Goal: Task Accomplishment & Management: Use online tool/utility

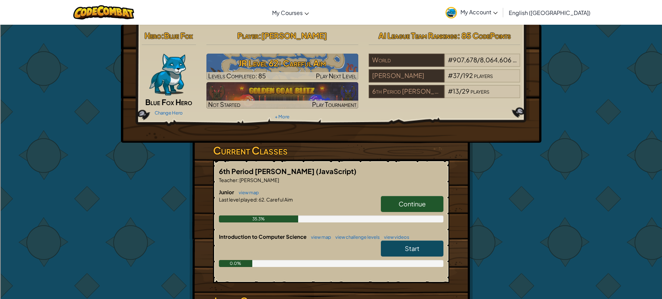
click at [432, 197] on link "Continue" at bounding box center [412, 204] width 63 height 16
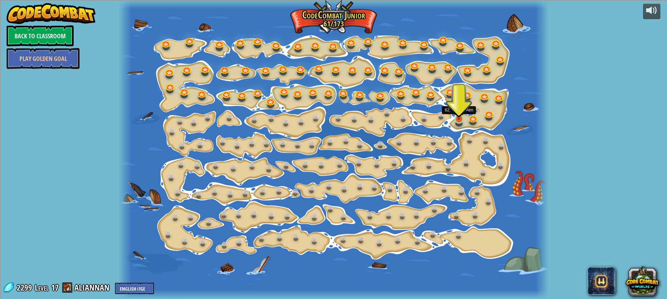
click at [463, 119] on img at bounding box center [459, 106] width 11 height 25
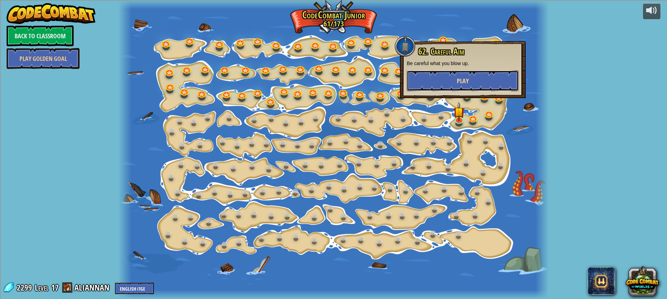
click at [481, 72] on button "Play" at bounding box center [463, 80] width 112 height 21
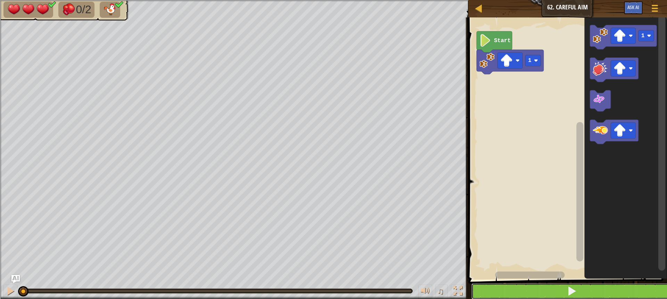
click at [589, 290] on button at bounding box center [572, 291] width 201 height 16
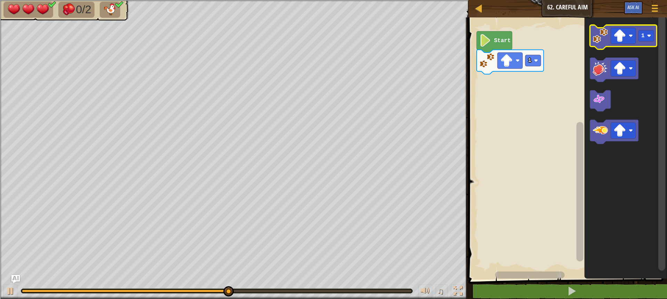
click at [598, 38] on image "Blockly Workspace" at bounding box center [600, 35] width 15 height 15
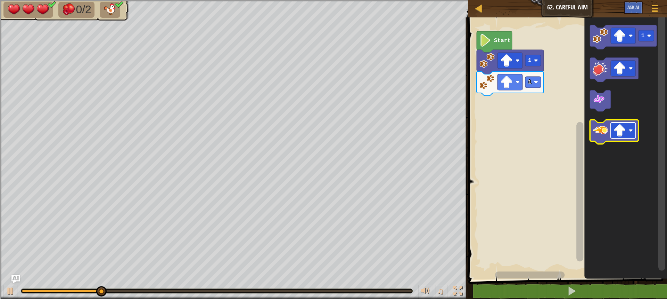
click at [619, 134] on image "Blockly Workspace" at bounding box center [620, 130] width 13 height 13
click at [608, 135] on icon "Blockly Workspace" at bounding box center [614, 132] width 49 height 24
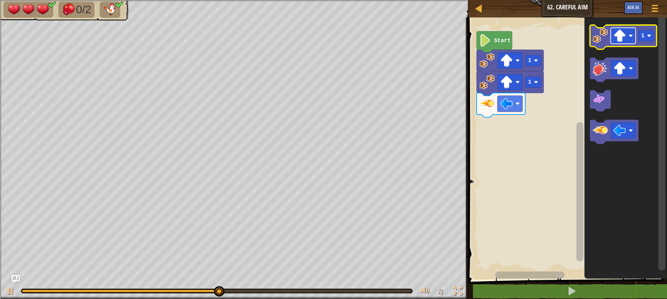
click at [628, 36] on rect "Blockly Workspace" at bounding box center [623, 36] width 25 height 16
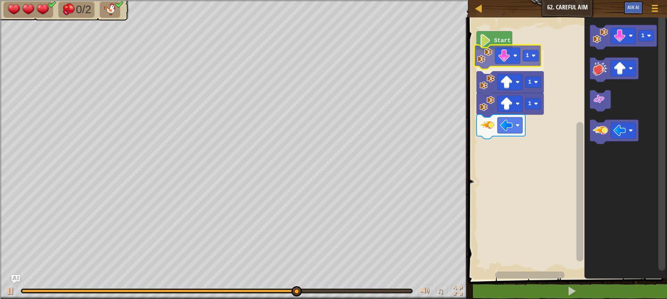
click at [485, 60] on div "Start 1 1 1 1 1" at bounding box center [566, 146] width 201 height 265
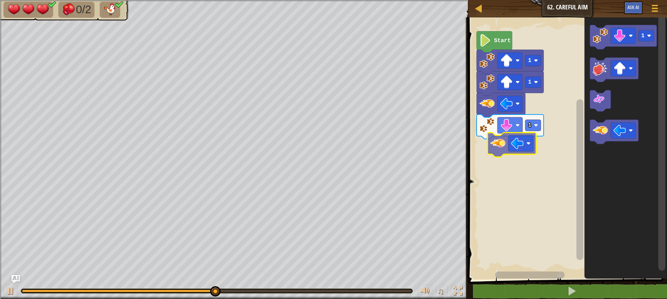
click at [502, 144] on div "Start 1 1 1 1" at bounding box center [566, 146] width 201 height 265
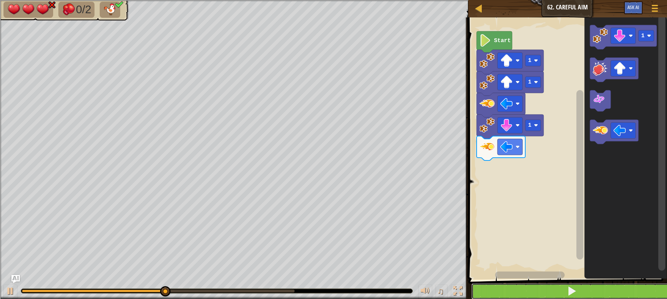
click at [572, 290] on span at bounding box center [572, 291] width 10 height 10
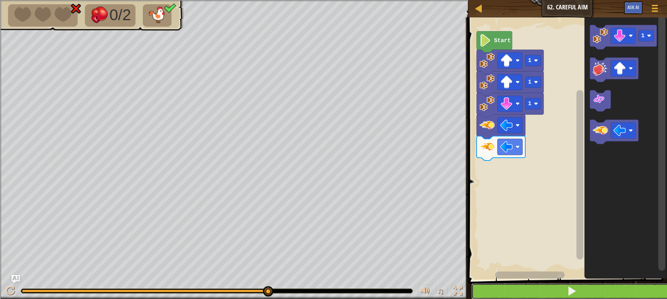
click at [528, 294] on button at bounding box center [572, 291] width 201 height 16
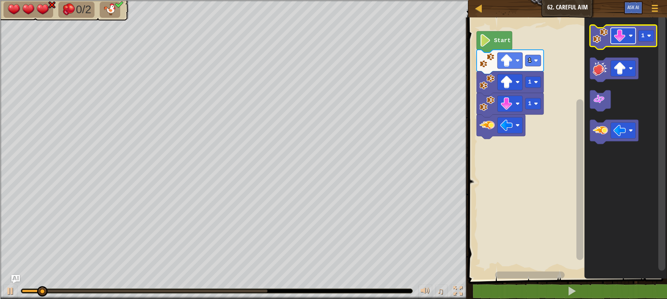
click at [620, 39] on image "Blockly Workspace" at bounding box center [620, 36] width 13 height 13
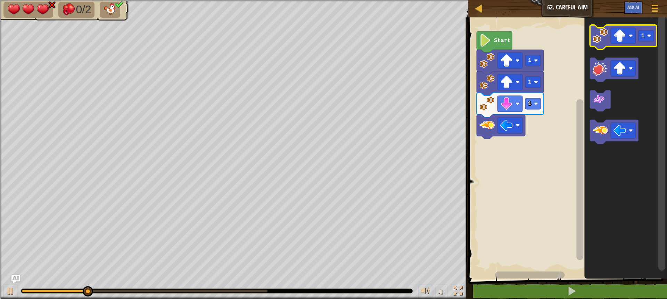
click at [606, 44] on icon "Blockly Workspace" at bounding box center [623, 37] width 67 height 24
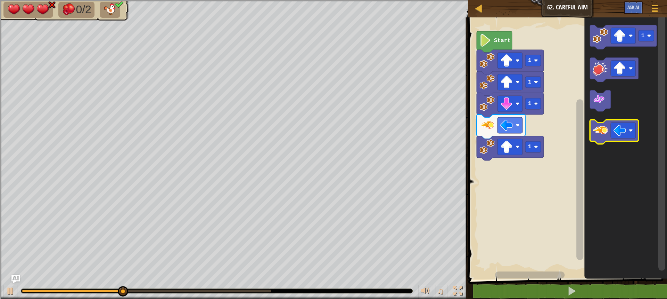
click at [604, 126] on image "Blockly Workspace" at bounding box center [600, 130] width 15 height 15
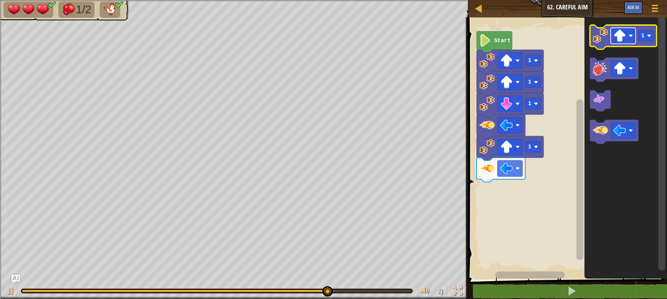
click at [633, 40] on rect "Blockly Workspace" at bounding box center [623, 36] width 25 height 16
click at [648, 39] on rect "Blockly Workspace" at bounding box center [647, 35] width 16 height 11
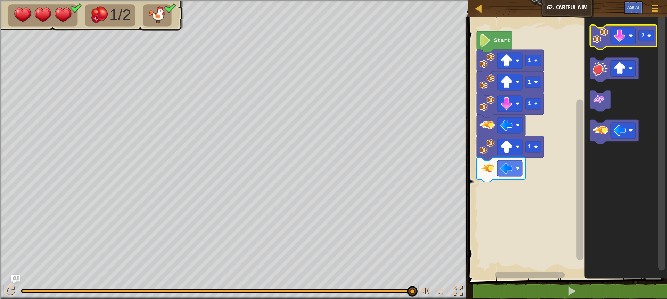
click at [603, 38] on image "Blockly Workspace" at bounding box center [600, 35] width 15 height 15
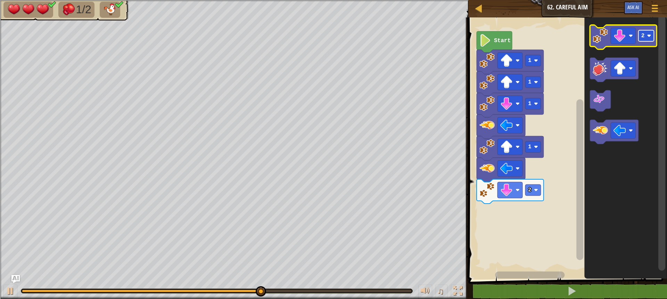
click at [649, 33] on rect "Blockly Workspace" at bounding box center [647, 35] width 16 height 11
click at [596, 31] on image "Blockly Workspace" at bounding box center [600, 35] width 15 height 15
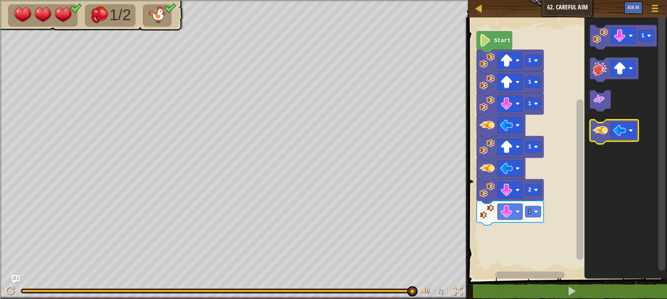
click at [605, 129] on image "Blockly Workspace" at bounding box center [600, 130] width 15 height 15
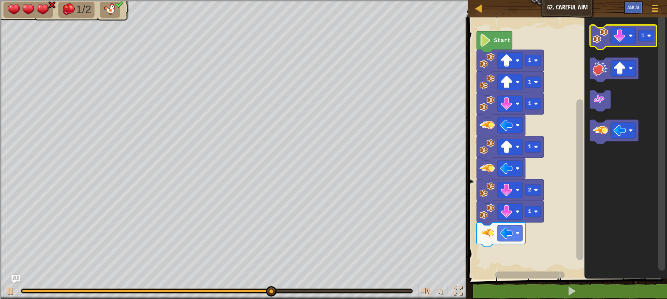
click at [601, 41] on image "Blockly Workspace" at bounding box center [600, 35] width 15 height 15
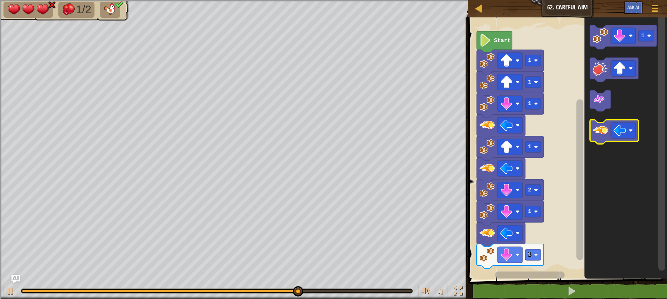
click at [601, 129] on image "Blockly Workspace" at bounding box center [600, 130] width 15 height 15
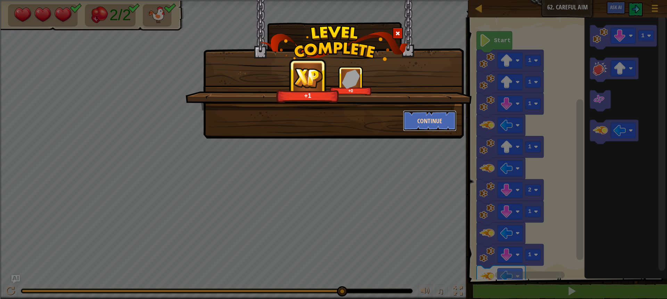
click at [419, 116] on button "Continue" at bounding box center [430, 120] width 54 height 21
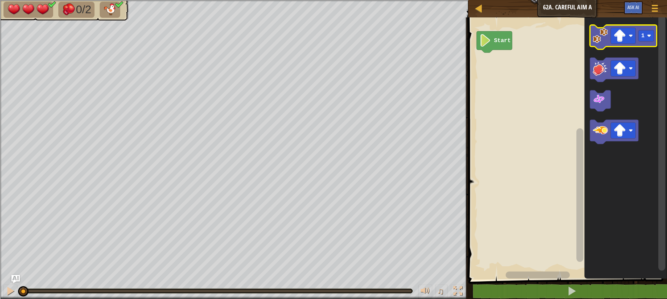
click at [598, 42] on image "Blockly Workspace" at bounding box center [600, 35] width 15 height 15
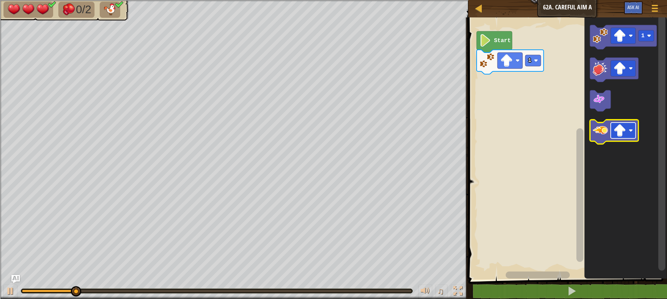
click at [632, 134] on rect "Blockly Workspace" at bounding box center [623, 131] width 25 height 16
click at [598, 137] on image "Blockly Workspace" at bounding box center [600, 130] width 15 height 15
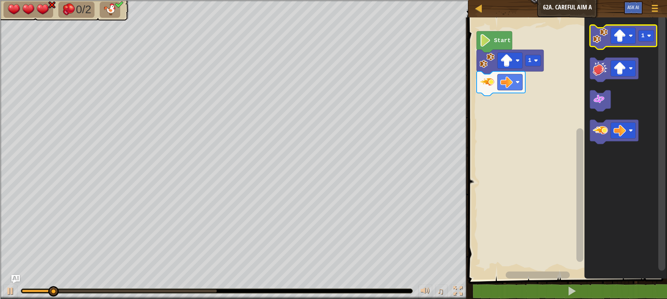
click at [596, 29] on image "Blockly Workspace" at bounding box center [600, 35] width 15 height 15
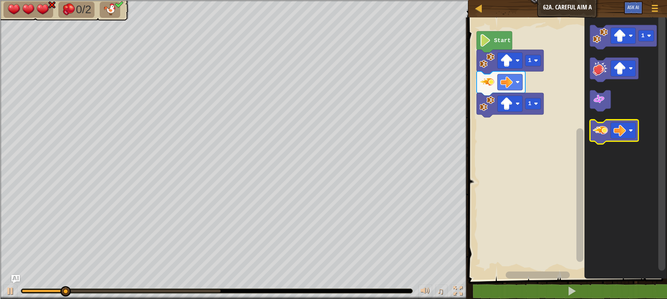
click at [593, 130] on image "Blockly Workspace" at bounding box center [600, 130] width 15 height 15
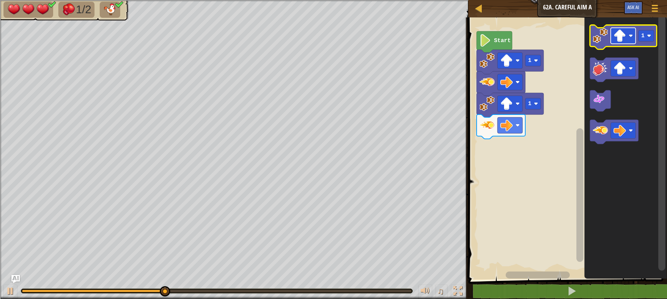
click at [626, 36] on rect "Blockly Workspace" at bounding box center [623, 36] width 25 height 16
click at [643, 40] on rect "Blockly Workspace" at bounding box center [647, 35] width 16 height 11
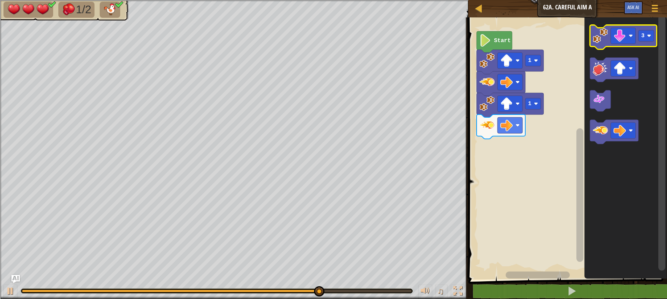
click at [599, 44] on icon "Blockly Workspace" at bounding box center [623, 37] width 67 height 24
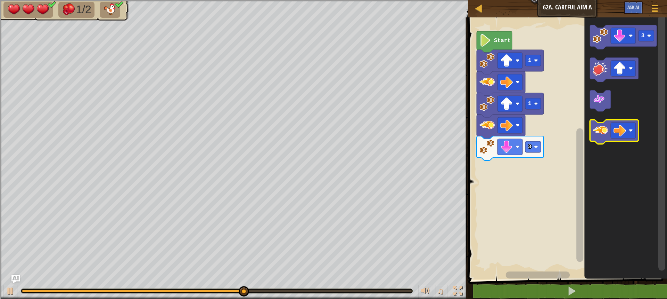
click at [601, 134] on image "Blockly Workspace" at bounding box center [600, 130] width 15 height 15
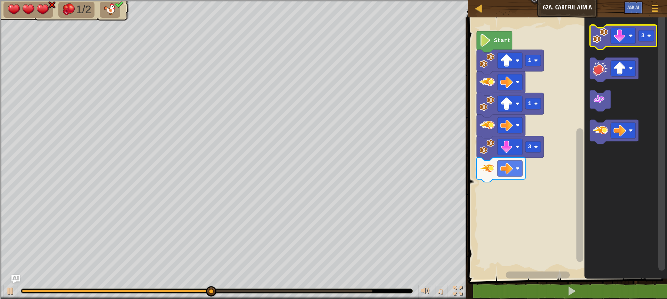
click at [606, 36] on image "Blockly Workspace" at bounding box center [600, 35] width 15 height 15
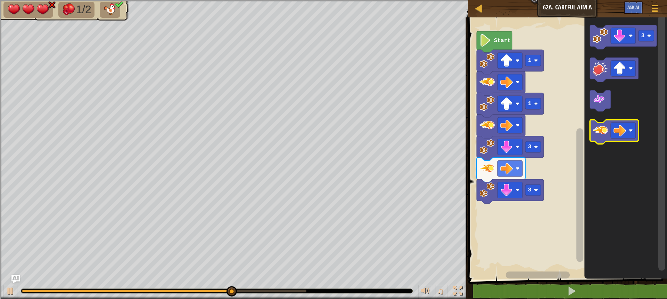
click at [600, 133] on image "Blockly Workspace" at bounding box center [600, 130] width 15 height 15
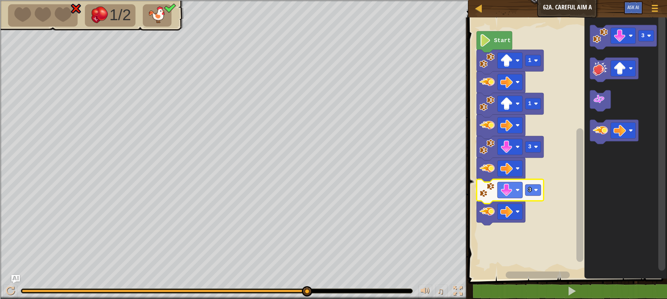
click at [525, 190] on icon "Blockly Workspace" at bounding box center [510, 191] width 67 height 24
click at [535, 192] on image "Blockly Workspace" at bounding box center [536, 190] width 4 height 4
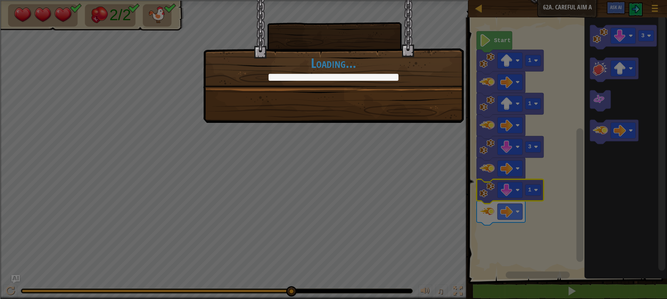
click at [380, 92] on div "+21 +21 Continue Loading..." at bounding box center [333, 61] width 261 height 123
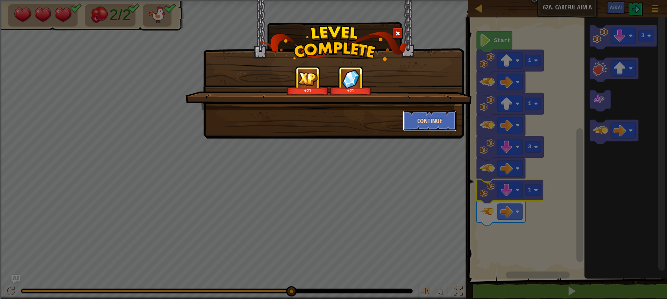
click at [442, 121] on button "Continue" at bounding box center [430, 120] width 54 height 21
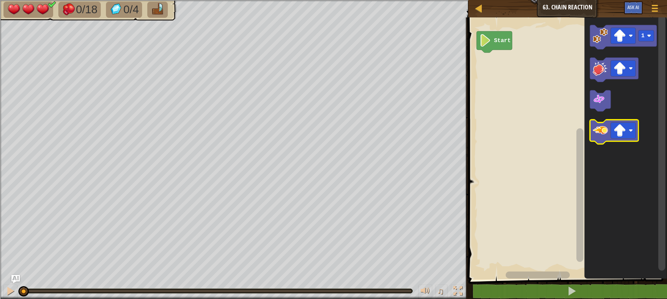
click at [606, 139] on icon "Blockly Workspace" at bounding box center [614, 132] width 49 height 24
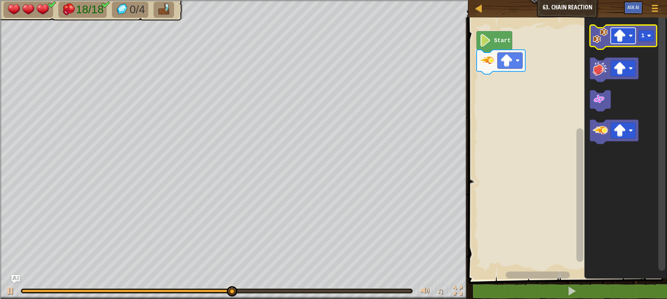
click at [620, 32] on image "Blockly Workspace" at bounding box center [620, 36] width 13 height 13
click at [644, 36] on text "1" at bounding box center [643, 36] width 3 height 6
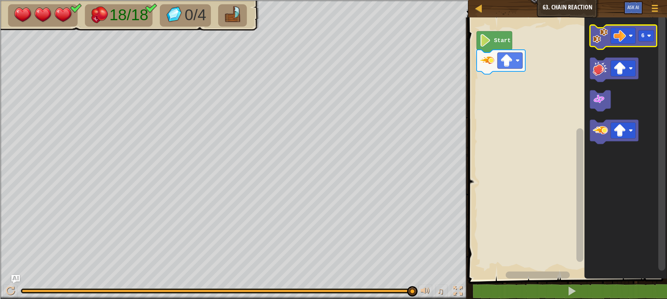
click at [601, 41] on image "Blockly Workspace" at bounding box center [600, 35] width 15 height 15
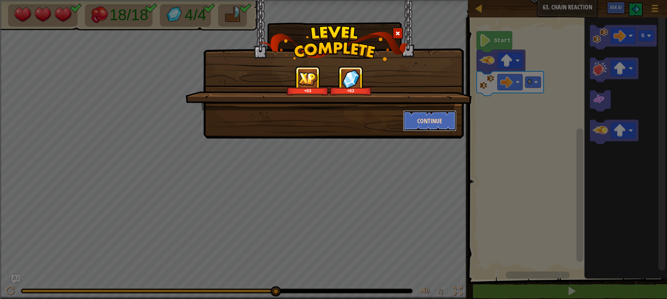
click at [434, 113] on button "Continue" at bounding box center [430, 120] width 54 height 21
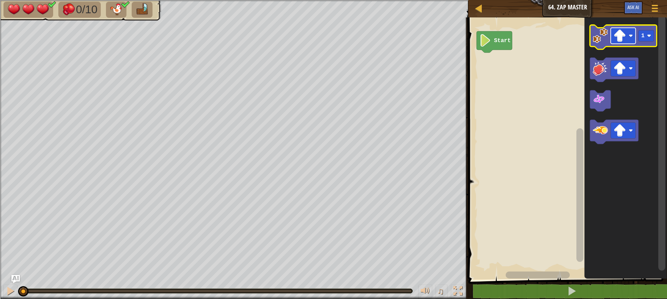
click at [614, 41] on image "Blockly Workspace" at bounding box center [620, 36] width 13 height 13
click at [602, 46] on icon "Blockly Workspace" at bounding box center [623, 37] width 67 height 24
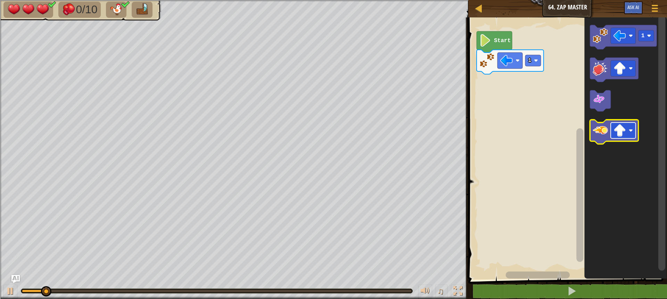
click at [626, 130] on image "Blockly Workspace" at bounding box center [620, 130] width 13 height 13
click at [602, 136] on image "Blockly Workspace" at bounding box center [600, 130] width 15 height 15
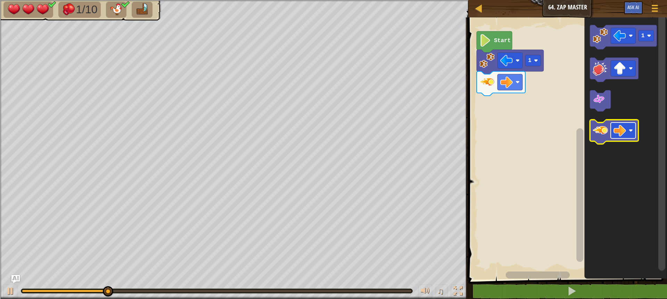
click at [621, 131] on image "Blockly Workspace" at bounding box center [620, 130] width 13 height 13
click at [600, 136] on image "Blockly Workspace" at bounding box center [600, 130] width 15 height 15
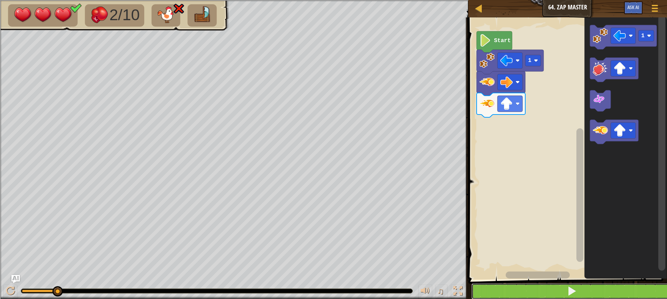
click at [585, 290] on button at bounding box center [572, 291] width 201 height 16
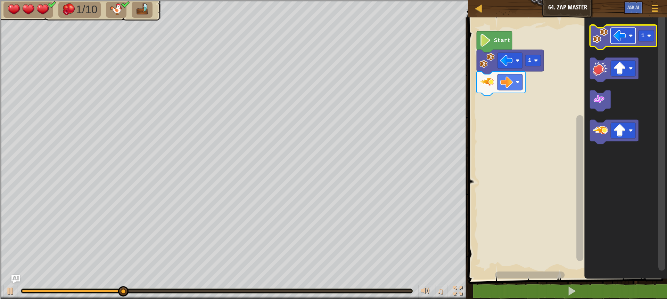
click at [612, 32] on rect "Blockly Workspace" at bounding box center [623, 36] width 25 height 16
click at [592, 38] on icon "Blockly Workspace" at bounding box center [623, 37] width 67 height 24
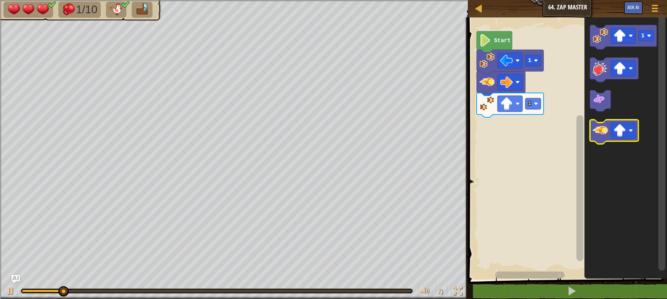
click at [601, 136] on image "Blockly Workspace" at bounding box center [600, 130] width 15 height 15
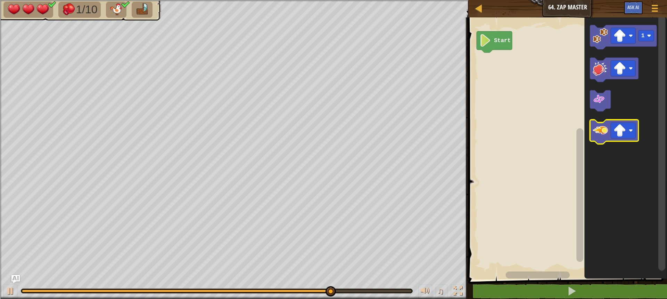
click at [609, 132] on icon "Blockly Workspace" at bounding box center [614, 132] width 49 height 24
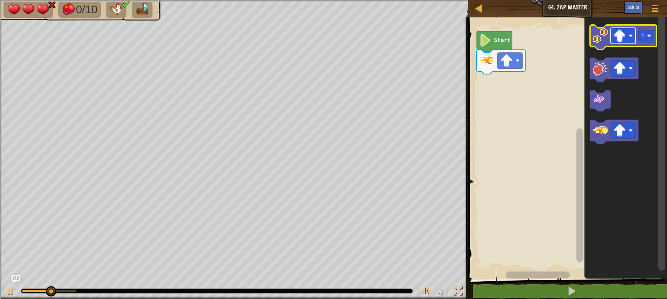
click at [623, 33] on image "Blockly Workspace" at bounding box center [620, 36] width 13 height 13
click at [605, 44] on icon "Blockly Workspace" at bounding box center [623, 37] width 67 height 24
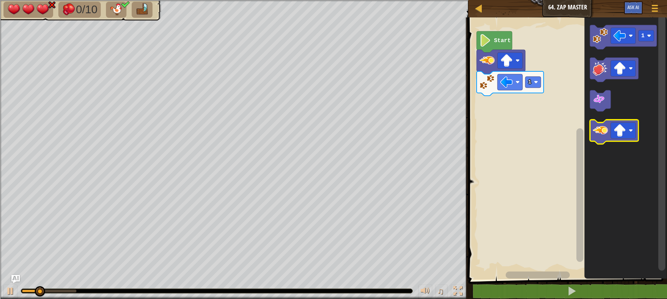
click at [609, 127] on icon "Blockly Workspace" at bounding box center [614, 132] width 49 height 24
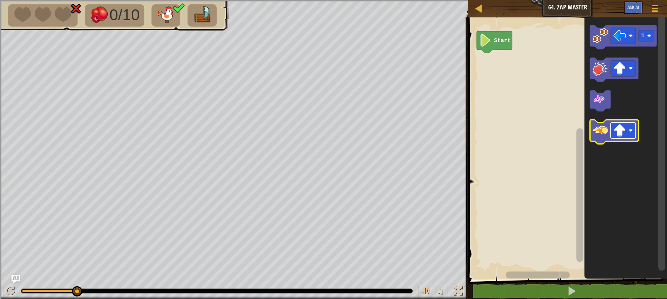
click at [614, 127] on image "Blockly Workspace" at bounding box center [620, 130] width 13 height 13
click at [603, 132] on image "Blockly Workspace" at bounding box center [600, 130] width 15 height 15
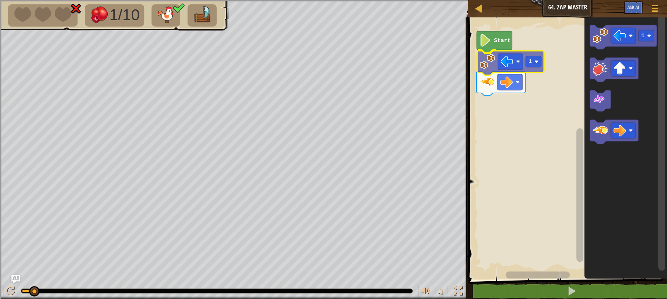
click at [485, 63] on div "Start 1 1 1" at bounding box center [566, 146] width 201 height 265
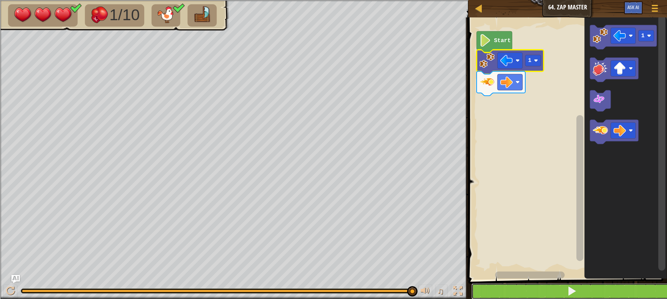
click at [502, 287] on button at bounding box center [572, 291] width 201 height 16
click at [549, 298] on button at bounding box center [572, 291] width 201 height 16
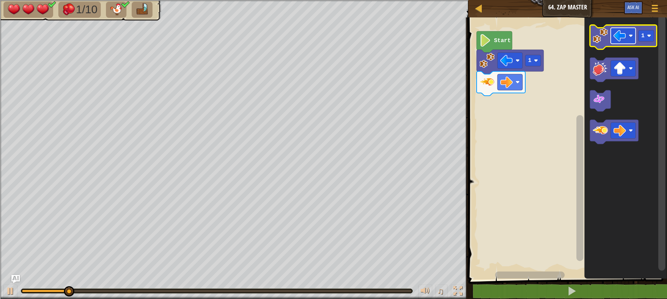
click at [614, 36] on image "Blockly Workspace" at bounding box center [620, 36] width 13 height 13
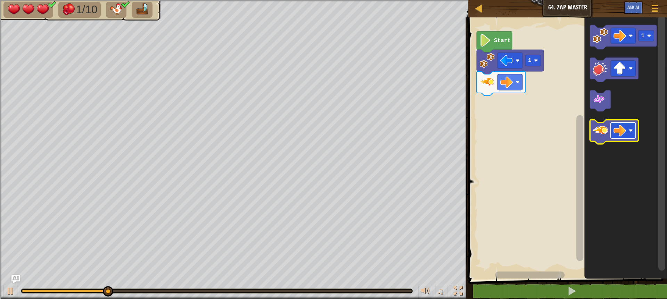
click at [628, 130] on rect "Blockly Workspace" at bounding box center [623, 131] width 25 height 16
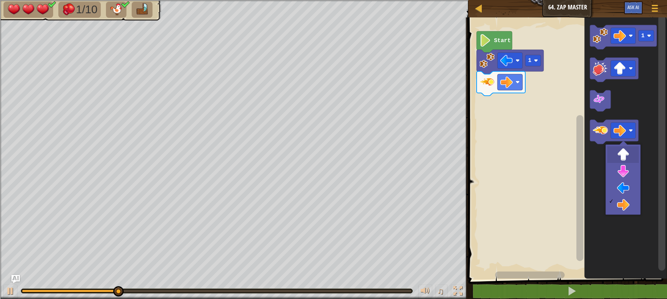
drag, startPoint x: 630, startPoint y: 154, endPoint x: 626, endPoint y: 156, distance: 4.8
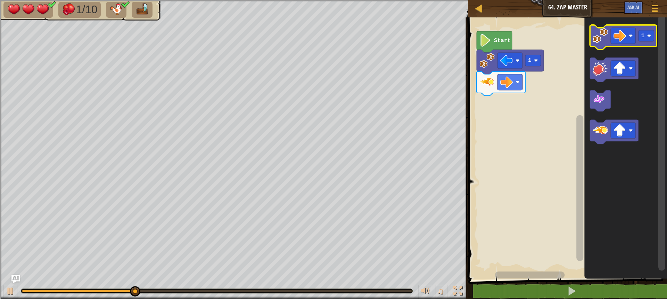
click at [594, 34] on image "Blockly Workspace" at bounding box center [600, 35] width 15 height 15
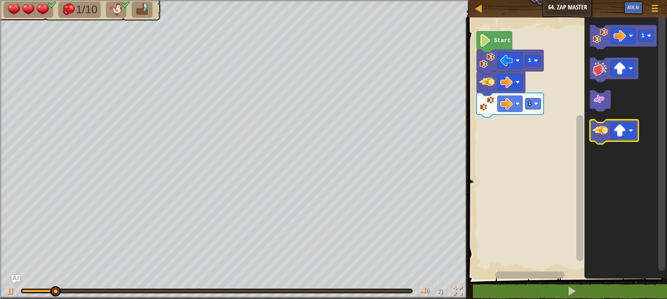
click at [601, 135] on image "Blockly Workspace" at bounding box center [600, 130] width 15 height 15
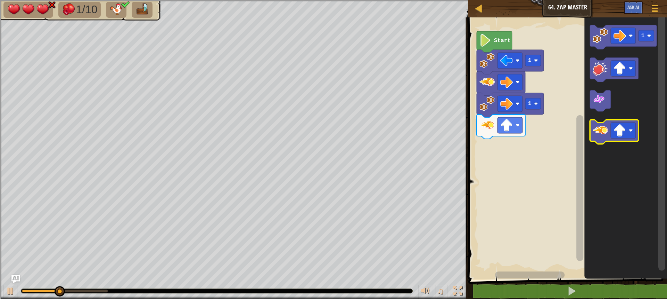
click at [598, 136] on image "Blockly Workspace" at bounding box center [600, 130] width 15 height 15
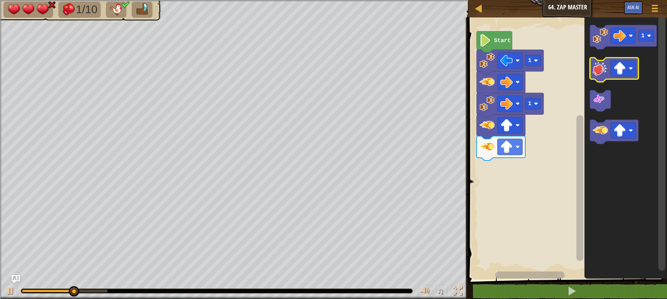
click at [600, 73] on image "Blockly Workspace" at bounding box center [600, 68] width 15 height 15
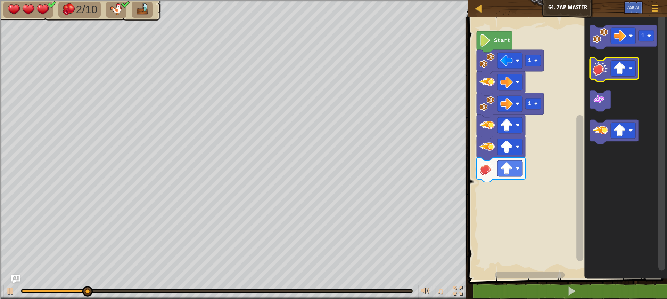
click at [600, 73] on image "Blockly Workspace" at bounding box center [600, 68] width 15 height 15
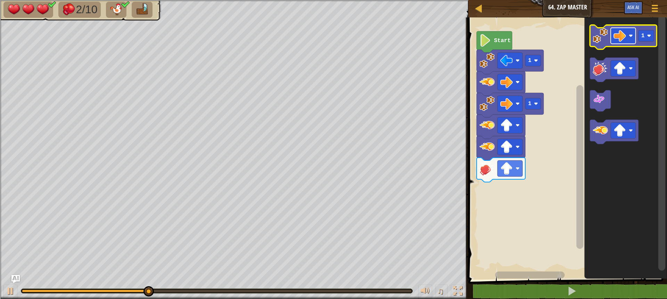
click at [616, 38] on image "Blockly Workspace" at bounding box center [620, 36] width 13 height 13
click at [642, 39] on text "1" at bounding box center [643, 36] width 3 height 6
click at [599, 40] on image "Blockly Workspace" at bounding box center [600, 35] width 15 height 15
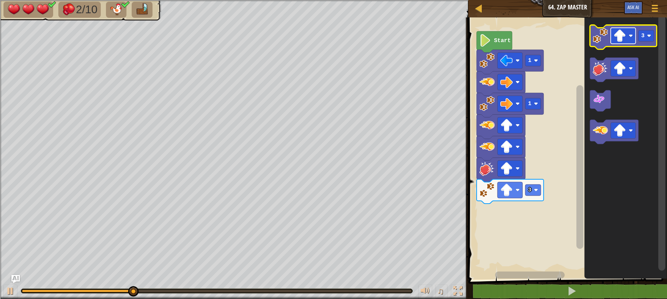
click at [628, 41] on rect "Blockly Workspace" at bounding box center [623, 36] width 25 height 16
click at [642, 35] on text "3" at bounding box center [643, 36] width 3 height 6
click at [596, 38] on image "Blockly Workspace" at bounding box center [600, 35] width 15 height 15
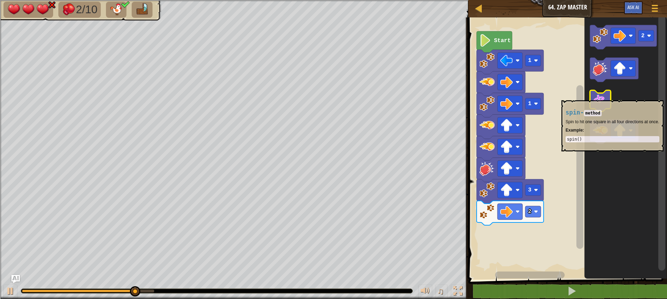
click at [599, 97] on image "Blockly Workspace" at bounding box center [599, 99] width 13 height 13
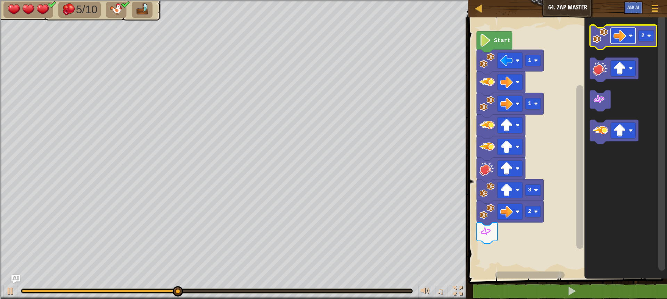
click at [632, 36] on image "Blockly Workspace" at bounding box center [631, 36] width 4 height 4
click at [644, 34] on text "2" at bounding box center [643, 36] width 3 height 6
click at [598, 38] on image "Blockly Workspace" at bounding box center [600, 35] width 15 height 15
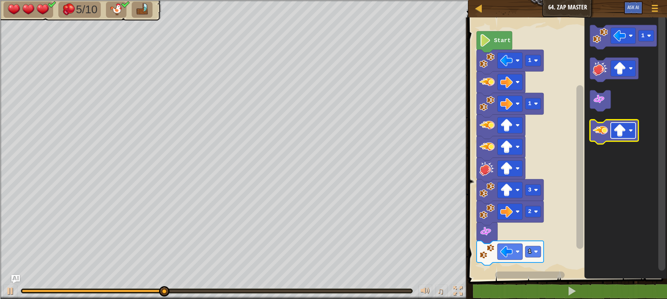
click at [617, 132] on image "Blockly Workspace" at bounding box center [620, 130] width 13 height 13
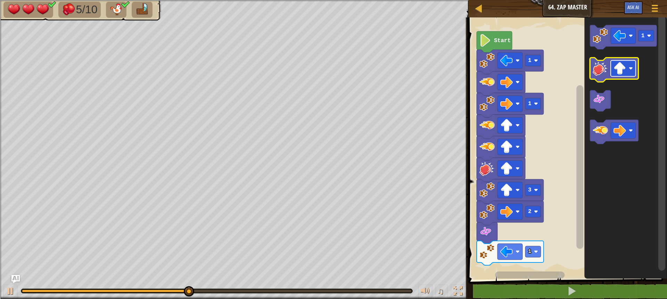
click at [618, 69] on image "Blockly Workspace" at bounding box center [620, 68] width 13 height 13
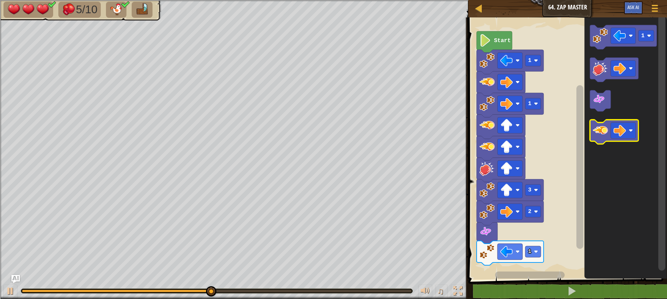
click at [604, 131] on image "Blockly Workspace" at bounding box center [600, 130] width 15 height 15
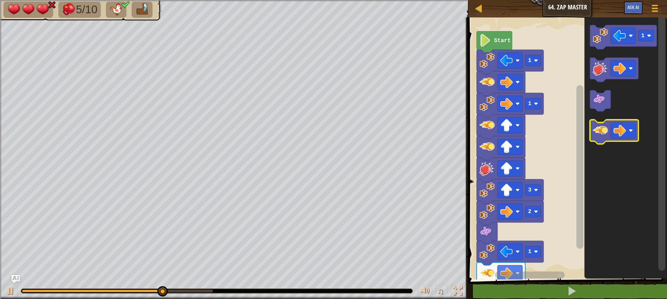
click at [604, 131] on image "Blockly Workspace" at bounding box center [600, 130] width 15 height 15
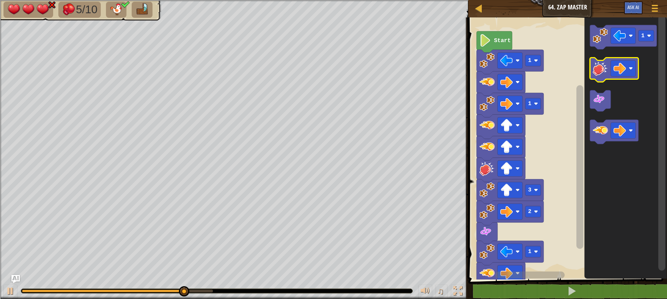
click at [604, 74] on image "Blockly Workspace" at bounding box center [600, 68] width 15 height 15
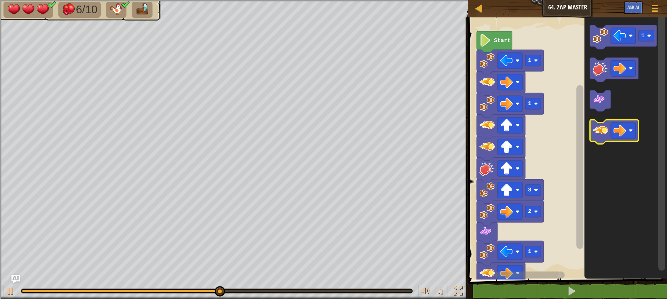
click at [598, 137] on image "Blockly Workspace" at bounding box center [600, 130] width 15 height 15
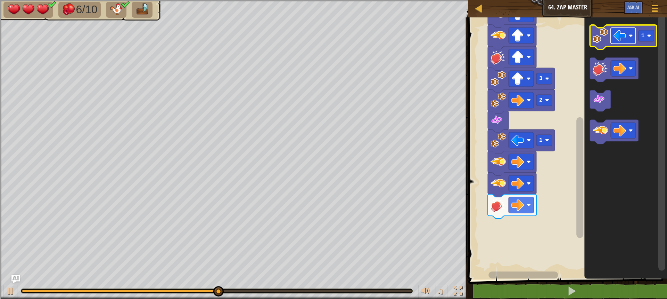
click at [622, 34] on image "Blockly Workspace" at bounding box center [620, 36] width 13 height 13
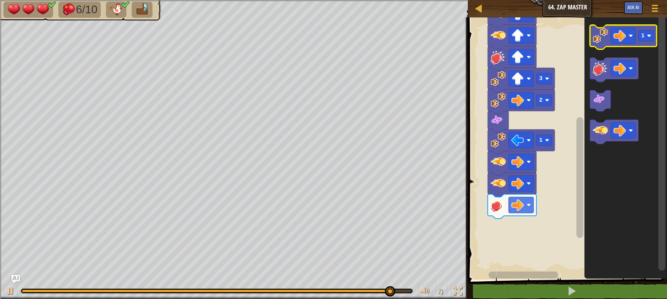
click at [598, 35] on image "Blockly Workspace" at bounding box center [600, 35] width 15 height 15
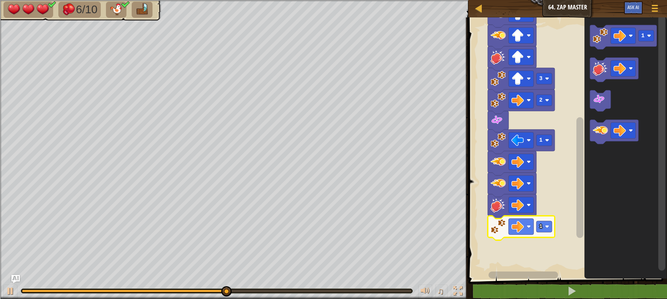
click at [544, 233] on icon "Blockly Workspace" at bounding box center [521, 227] width 67 height 24
click at [545, 226] on rect "Blockly Workspace" at bounding box center [545, 226] width 16 height 11
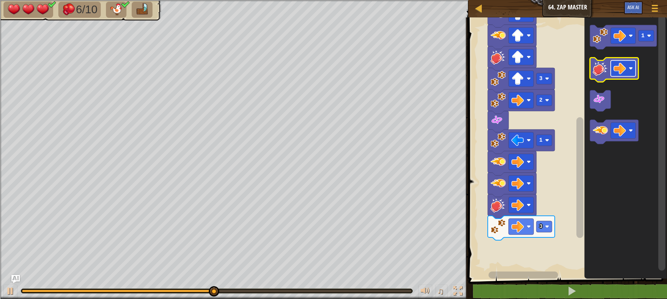
click at [622, 68] on image "Blockly Workspace" at bounding box center [620, 68] width 13 height 13
click at [595, 72] on image "Blockly Workspace" at bounding box center [600, 68] width 15 height 15
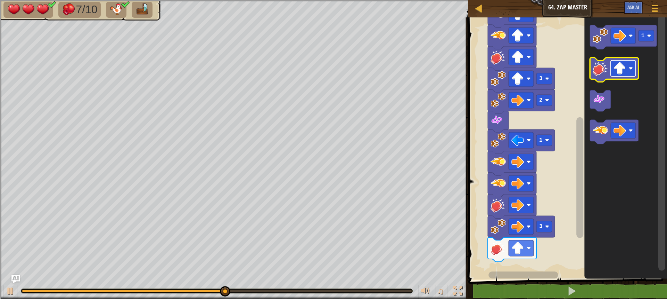
click at [625, 71] on image "Blockly Workspace" at bounding box center [620, 68] width 13 height 13
click at [598, 73] on image "Blockly Workspace" at bounding box center [600, 68] width 15 height 15
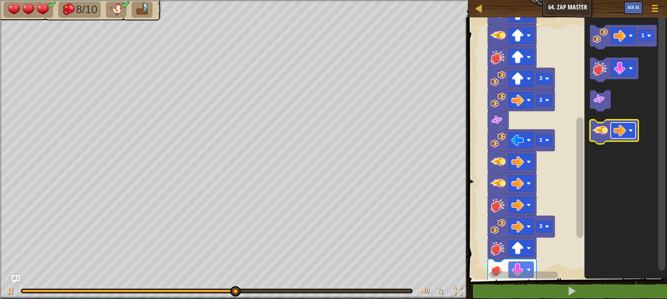
click at [615, 123] on rect "Blockly Workspace" at bounding box center [623, 131] width 25 height 16
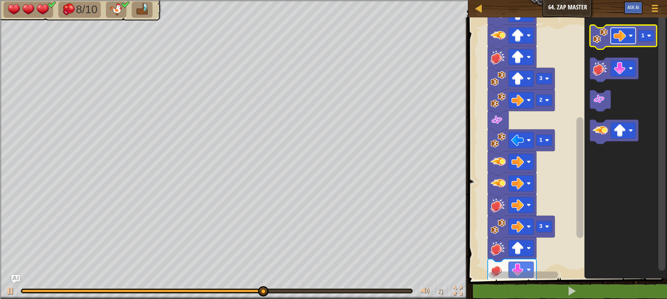
click at [615, 28] on rect "Blockly Workspace" at bounding box center [623, 36] width 25 height 16
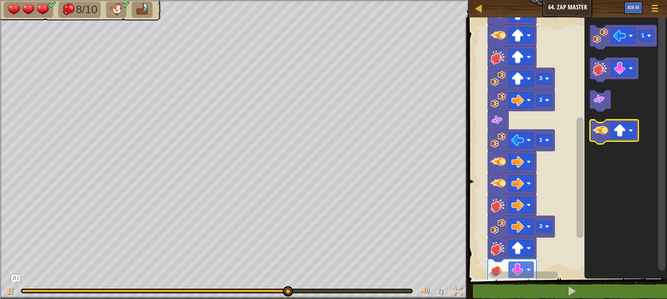
click at [596, 132] on image "Blockly Workspace" at bounding box center [600, 130] width 15 height 15
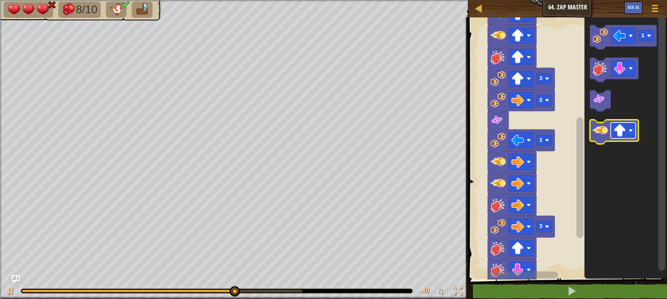
click at [626, 133] on image "Blockly Workspace" at bounding box center [620, 130] width 13 height 13
click at [598, 131] on image "Blockly Workspace" at bounding box center [600, 130] width 15 height 15
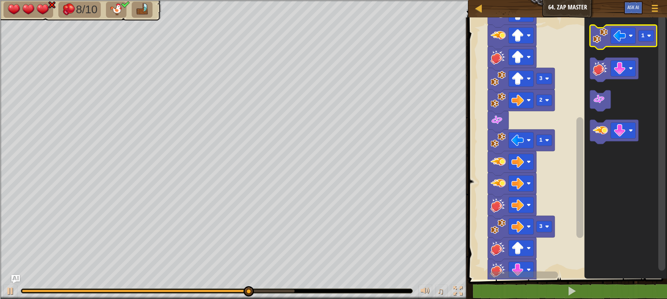
click at [596, 38] on image "Blockly Workspace" at bounding box center [600, 35] width 15 height 15
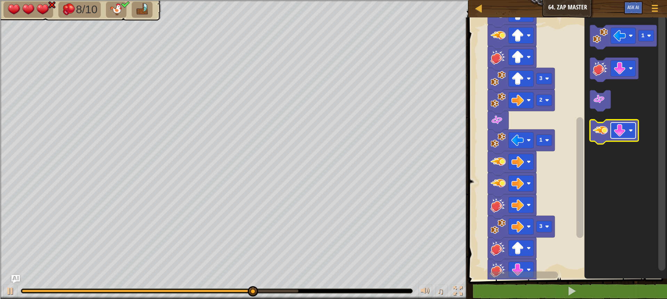
click at [621, 125] on image "Blockly Workspace" at bounding box center [620, 130] width 13 height 13
click at [599, 129] on image "Blockly Workspace" at bounding box center [600, 130] width 15 height 15
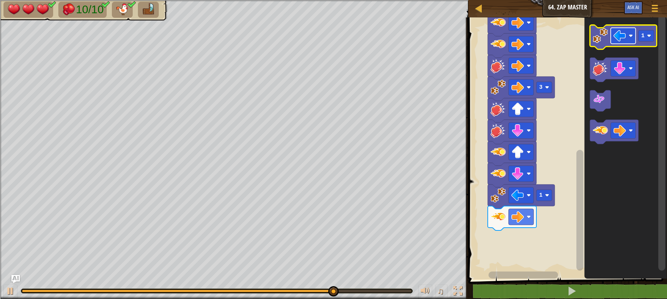
click at [617, 38] on image "Blockly Workspace" at bounding box center [620, 36] width 13 height 13
click at [642, 38] on text "1" at bounding box center [643, 36] width 3 height 6
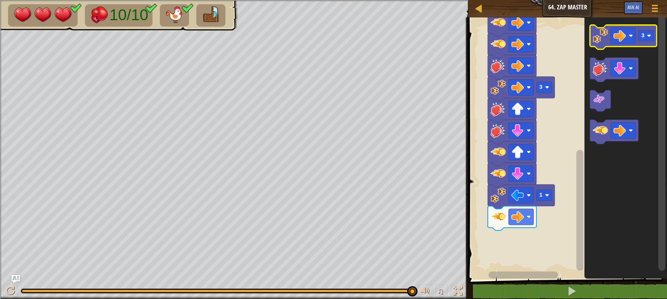
click at [597, 40] on image "Blockly Workspace" at bounding box center [600, 35] width 15 height 15
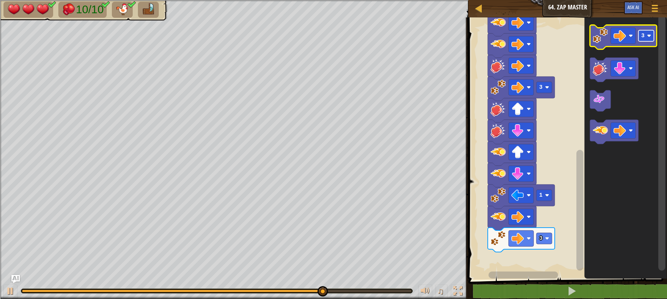
click at [642, 34] on text "3" at bounding box center [643, 36] width 3 height 6
click at [612, 33] on rect "Blockly Workspace" at bounding box center [623, 36] width 25 height 16
click at [597, 37] on image "Blockly Workspace" at bounding box center [600, 35] width 15 height 15
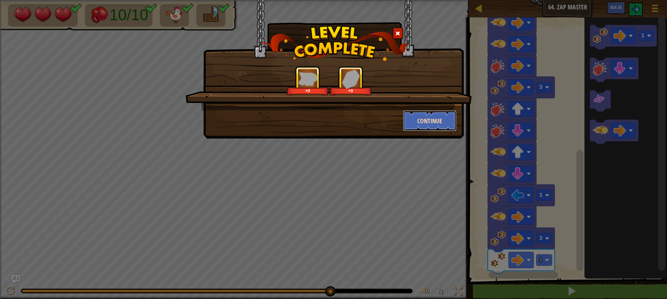
click at [428, 118] on button "Continue" at bounding box center [430, 120] width 54 height 21
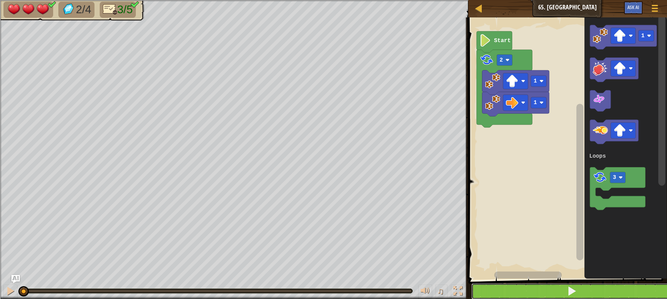
click at [541, 289] on button at bounding box center [572, 291] width 201 height 16
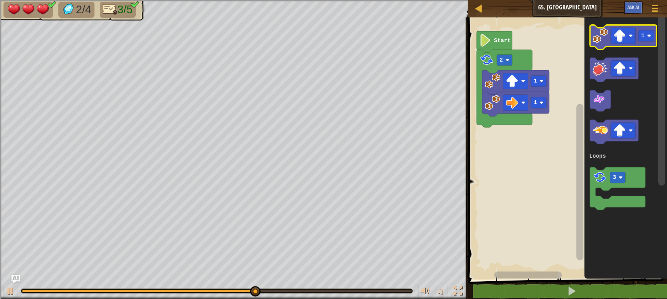
click at [596, 39] on image "Blockly Workspace" at bounding box center [600, 35] width 15 height 15
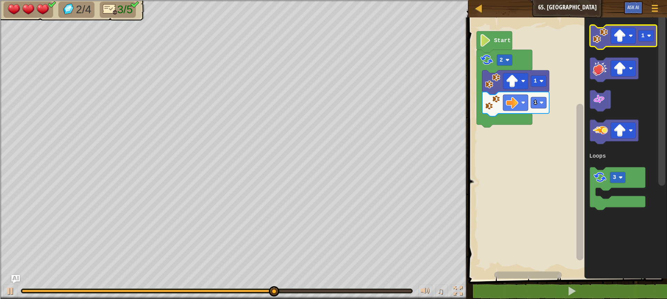
click at [604, 44] on icon "Blockly Workspace" at bounding box center [623, 37] width 67 height 24
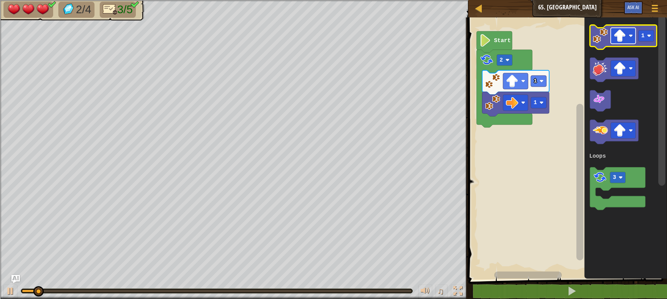
click at [612, 33] on rect "Blockly Workspace" at bounding box center [623, 36] width 25 height 16
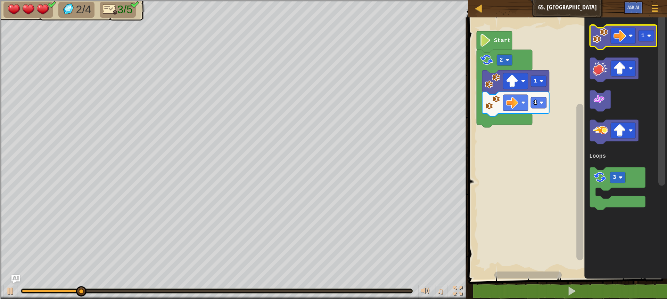
click at [606, 41] on image "Blockly Workspace" at bounding box center [600, 35] width 15 height 15
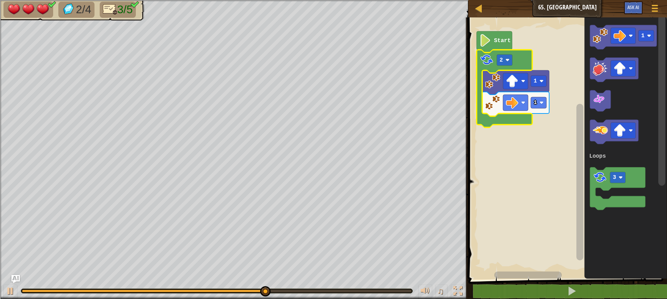
click at [501, 62] on text "2" at bounding box center [501, 60] width 3 height 6
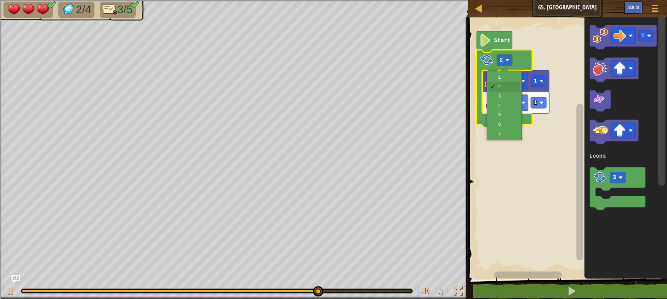
click at [512, 117] on icon "Blockly Workspace" at bounding box center [505, 89] width 56 height 78
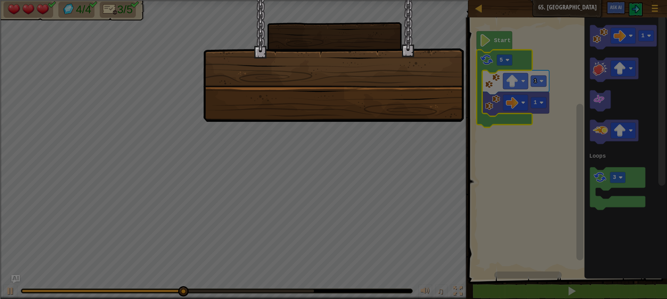
click at [503, 63] on div at bounding box center [333, 149] width 667 height 299
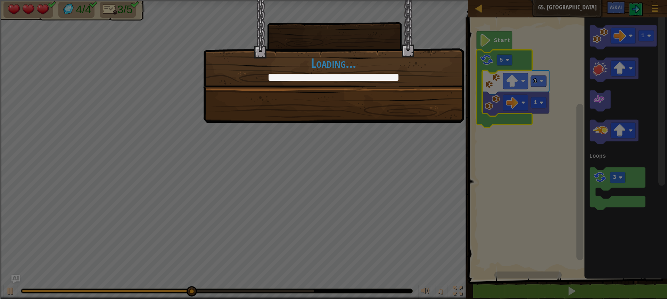
click at [501, 57] on div "Coding power increased. +0 +0 Continue Loading..." at bounding box center [333, 149] width 667 height 299
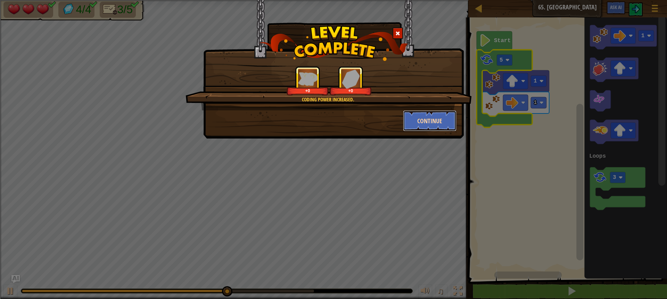
click at [427, 115] on button "Continue" at bounding box center [430, 120] width 54 height 21
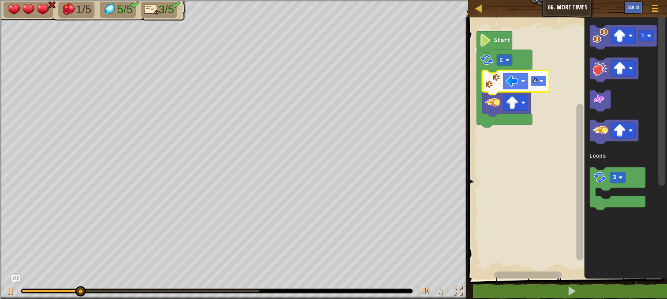
click at [537, 85] on rect "Blockly Workspace" at bounding box center [539, 80] width 16 height 11
